Goal: Information Seeking & Learning: Find specific fact

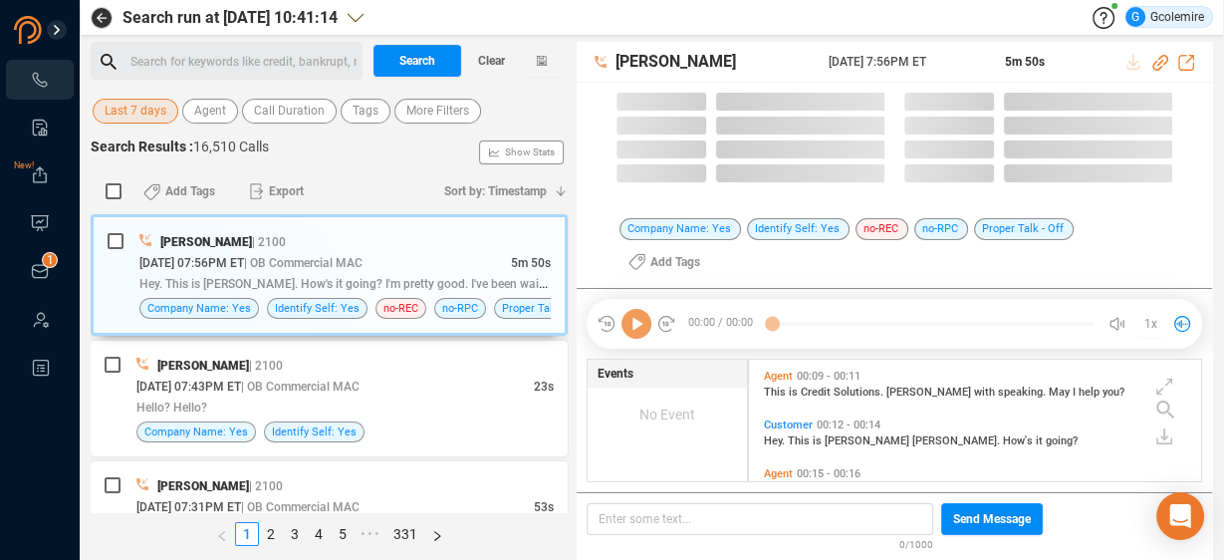
scroll to position [148, 442]
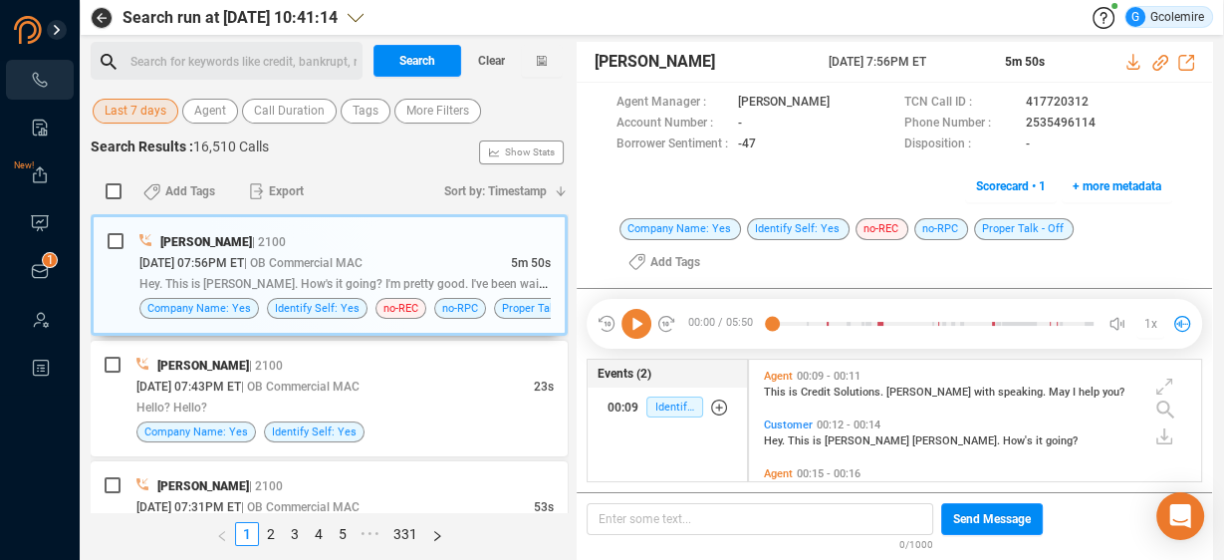
click at [278, 65] on div "Search for keywords like credit, bankrupt, record ﻿" at bounding box center [243, 62] width 226 height 30
drag, startPoint x: 270, startPoint y: 63, endPoint x: 130, endPoint y: 71, distance: 139.6
click at [130, 71] on div "Flamingo123@@!" at bounding box center [243, 62] width 226 height 30
click at [320, 54] on div "Search for keywords like credit, bankrupt, record ﻿" at bounding box center [243, 62] width 226 height 30
click at [396, 62] on button "Search" at bounding box center [417, 61] width 88 height 32
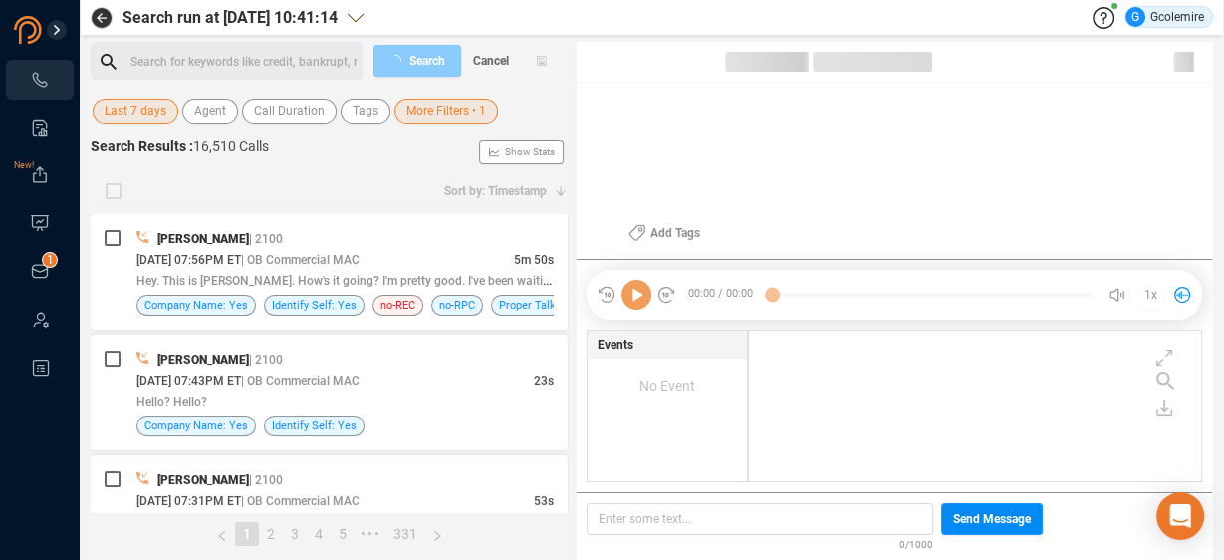
checkbox input "true"
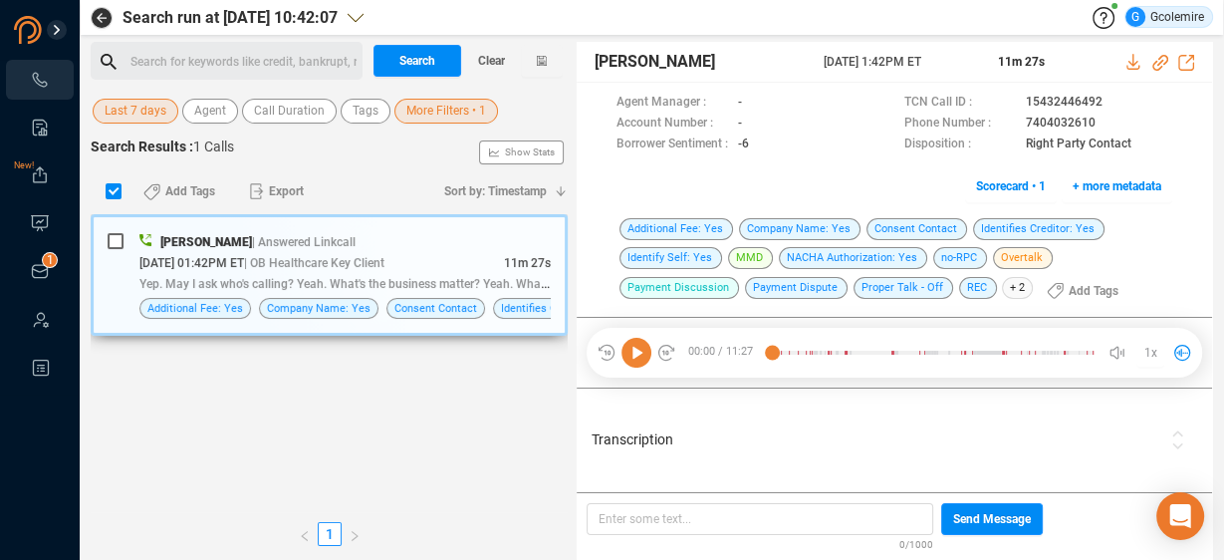
click at [387, 273] on div "Yep. May I ask who's calling? Yeah. What's the business matter? Yeah. What yeah…" at bounding box center [344, 283] width 411 height 21
click at [843, 453] on div "Transcription" at bounding box center [876, 440] width 579 height 95
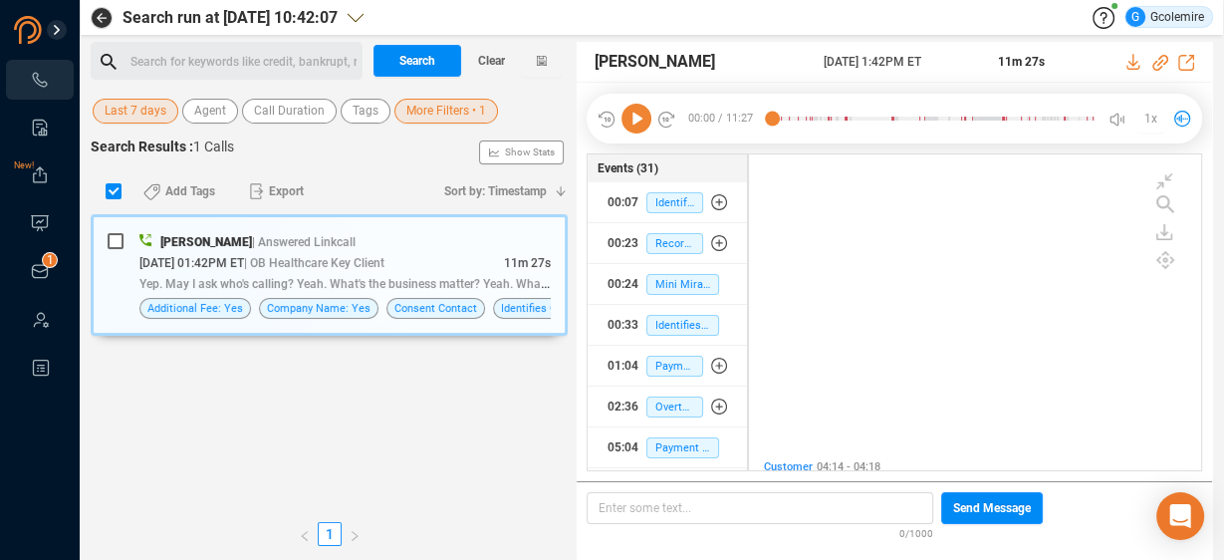
scroll to position [2313, 0]
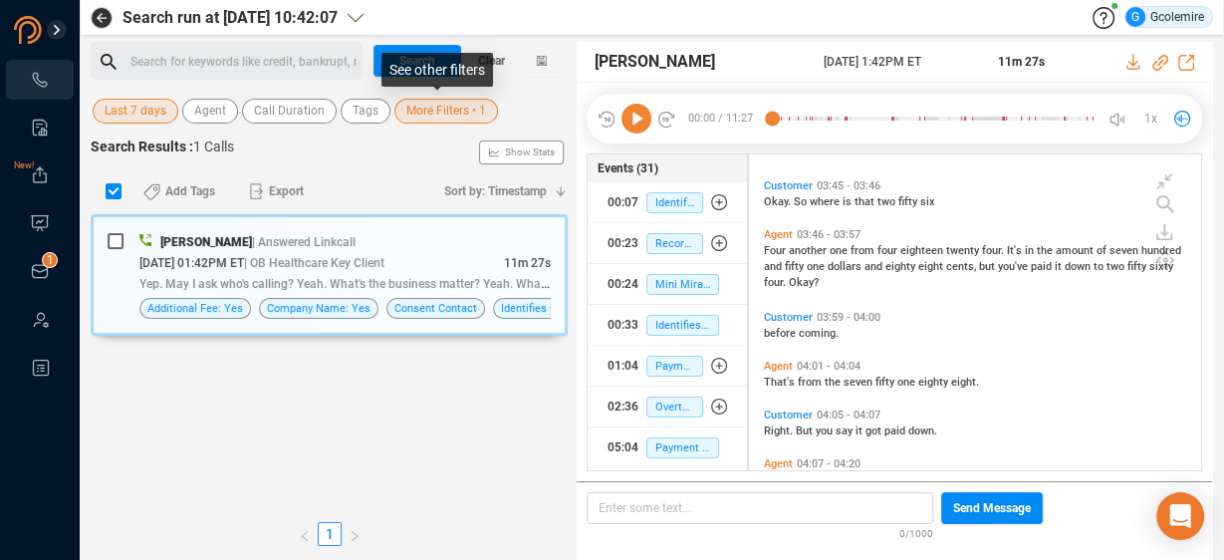
click at [428, 113] on span "More Filters • 1" at bounding box center [446, 111] width 80 height 25
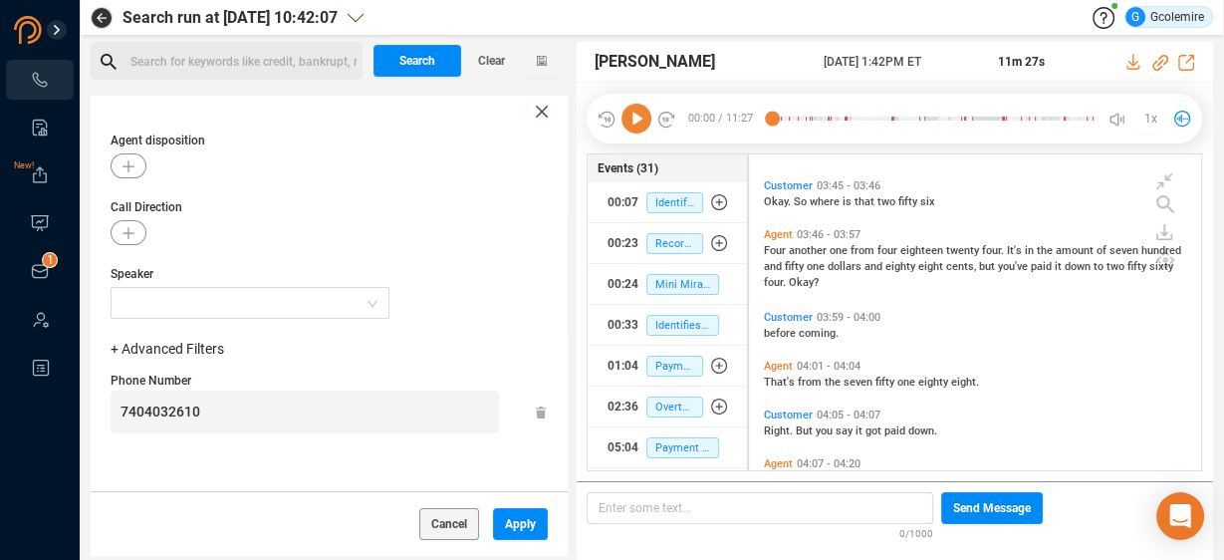
scroll to position [315, 0]
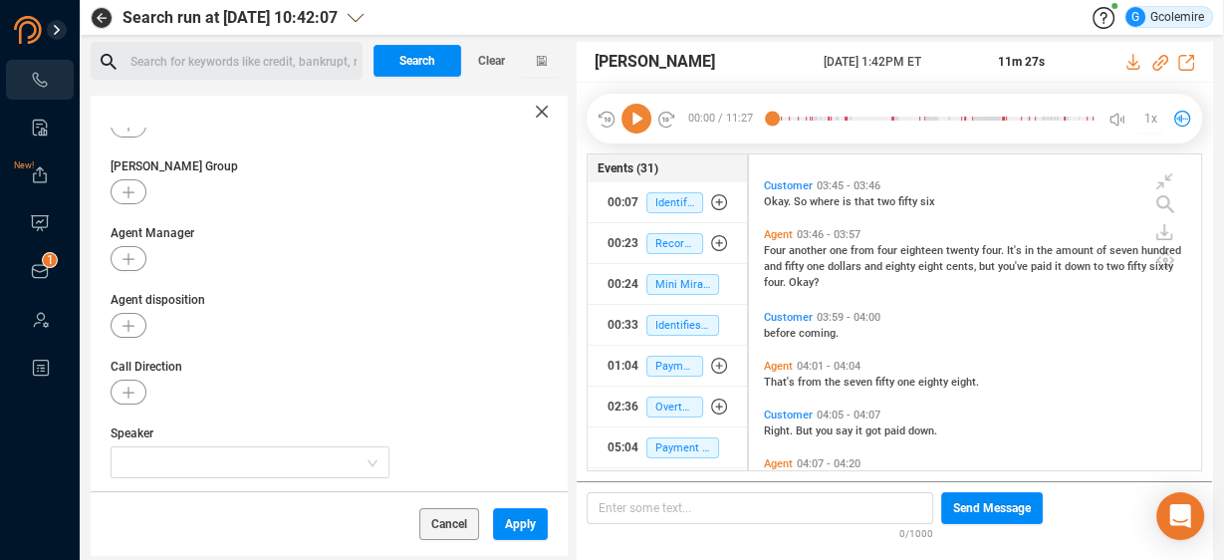
click at [275, 63] on div "Search for keywords like credit, bankrupt, record ﻿" at bounding box center [243, 62] width 226 height 30
click at [486, 63] on span "Clear" at bounding box center [491, 61] width 27 height 32
click at [521, 525] on span "Apply" at bounding box center [520, 524] width 31 height 32
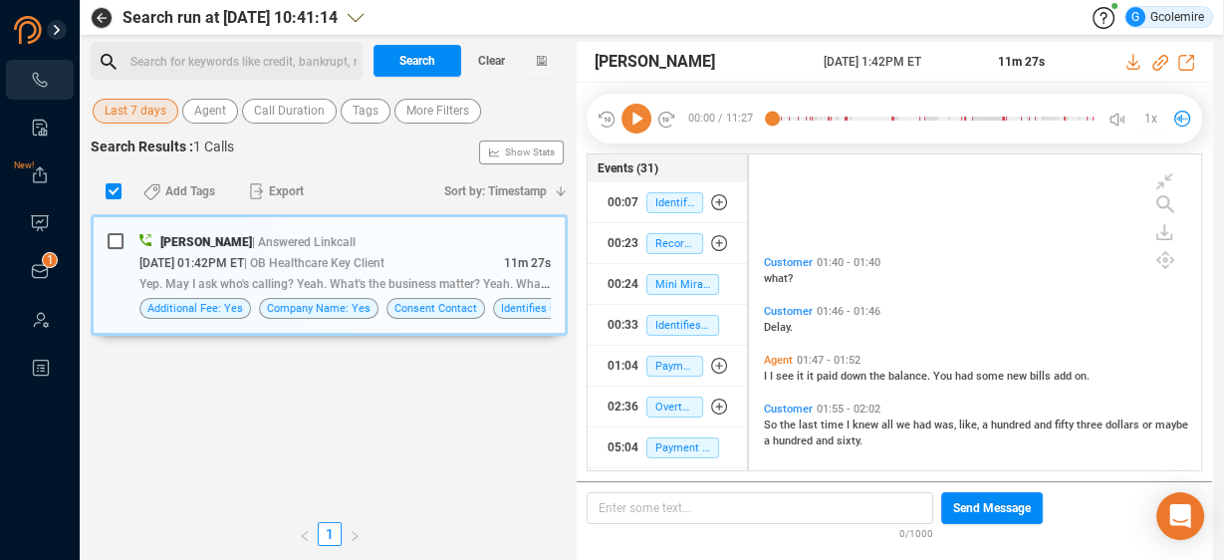
scroll to position [1278, 0]
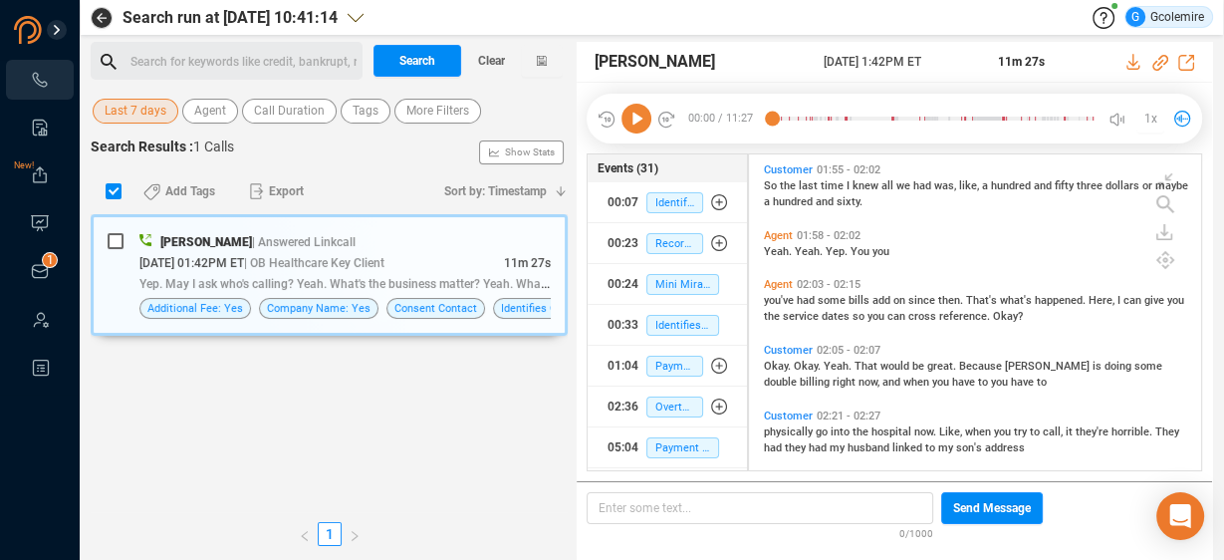
click at [640, 118] on icon at bounding box center [636, 119] width 30 height 30
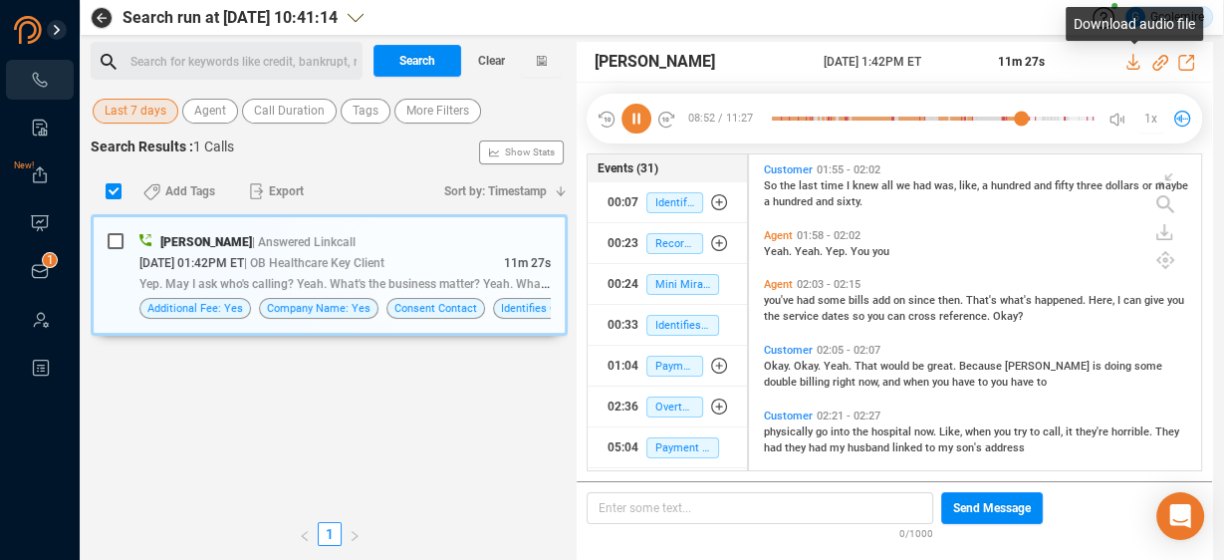
click at [1131, 63] on icon at bounding box center [1134, 62] width 16 height 16
